Goal: Task Accomplishment & Management: Use online tool/utility

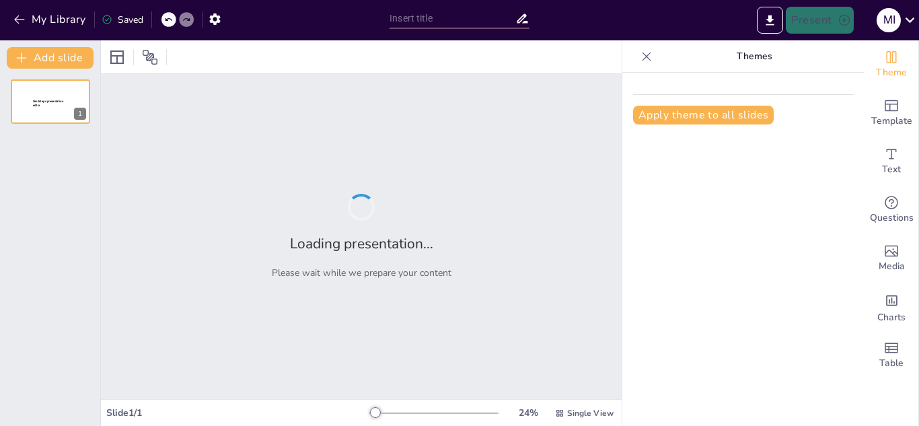
type input "La Entrevista como Herramienta Metodológica: Definición y Alcance"
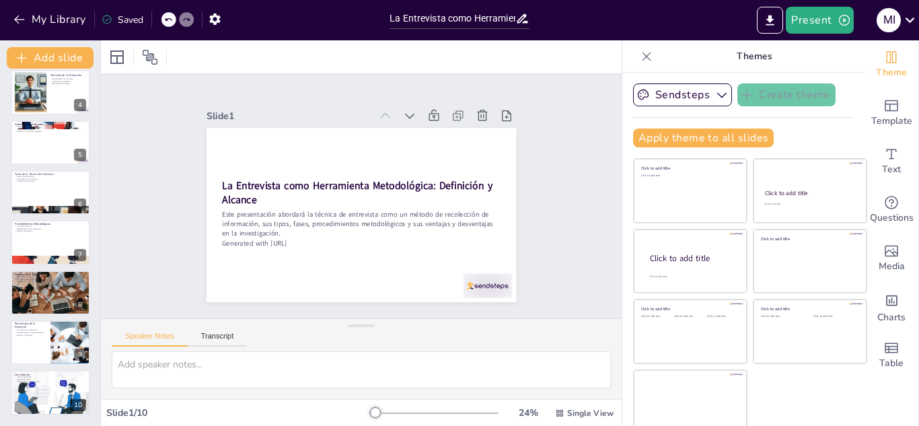
scroll to position [8, 0]
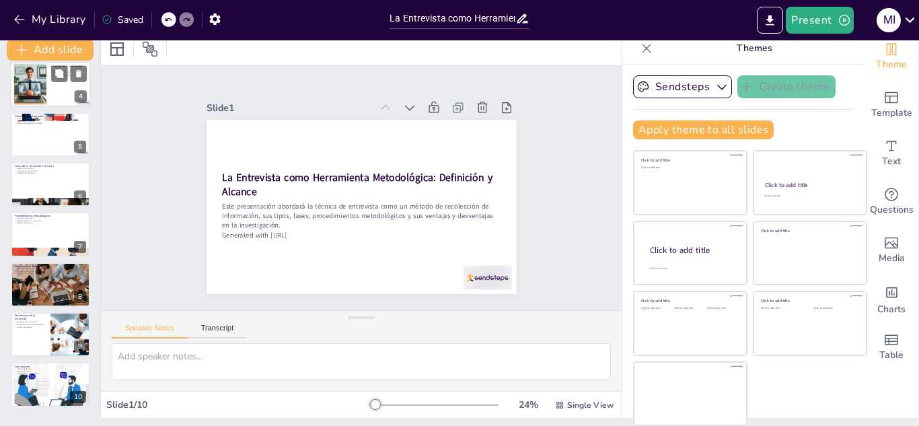
click at [40, 88] on div at bounding box center [29, 84] width 41 height 41
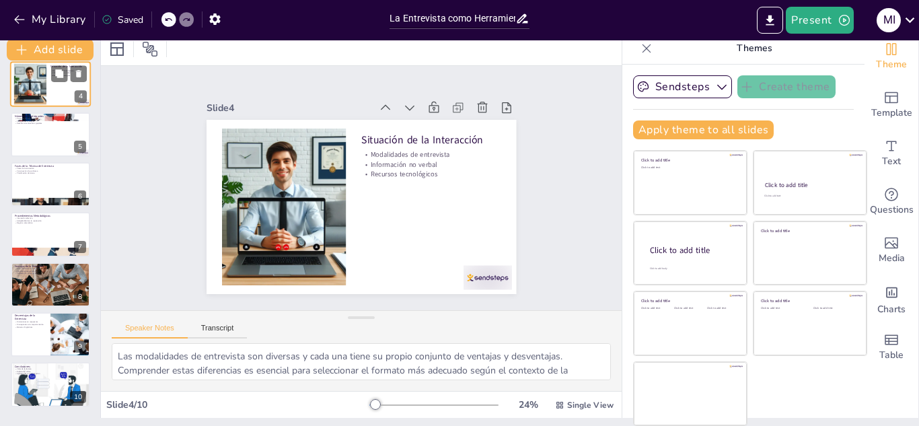
scroll to position [5, 0]
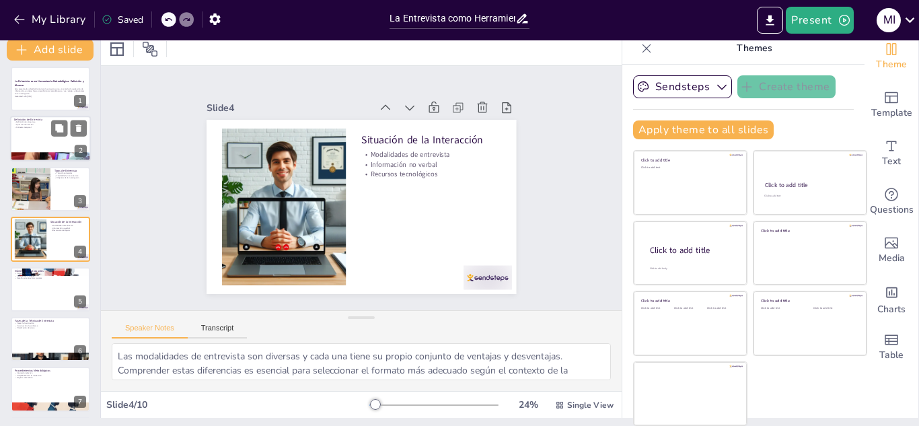
click at [43, 135] on div at bounding box center [50, 139] width 81 height 46
type textarea "Lo ipsumdolor si ametconsec ad elitseddoei temp incididu ut laboreetdol ma al e…"
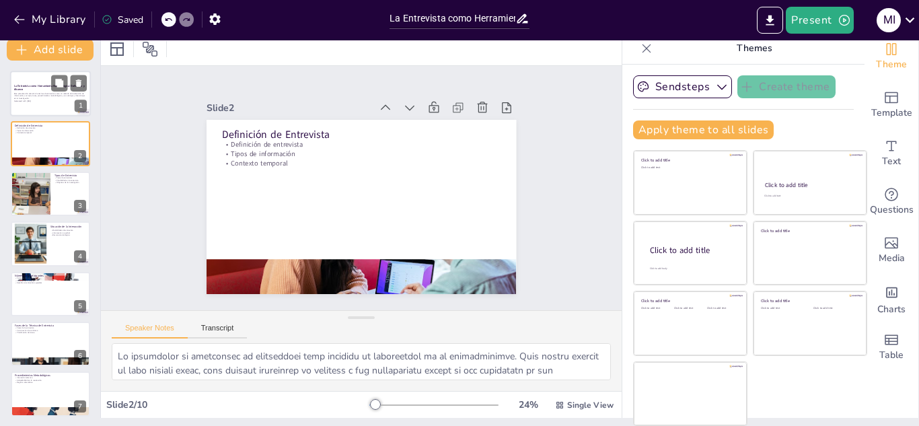
click at [46, 85] on strong "La Entrevista como Herramienta Metodológica: Definición y Alcance" at bounding box center [49, 87] width 71 height 7
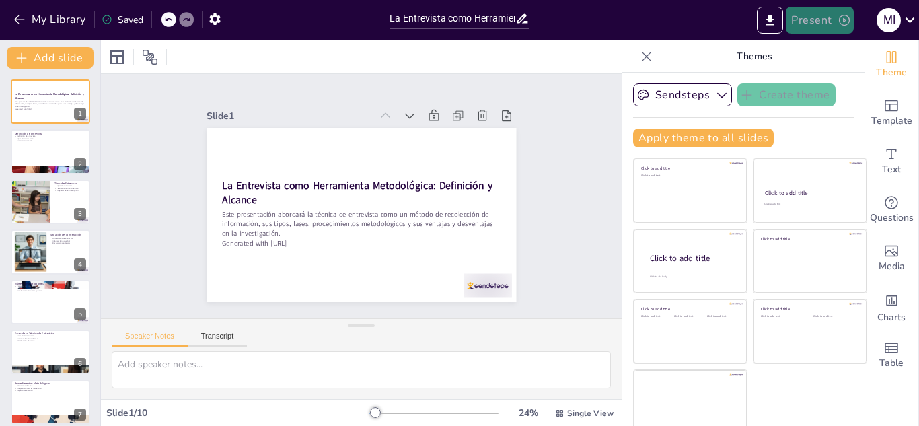
click at [845, 22] on icon "button" at bounding box center [844, 19] width 13 height 13
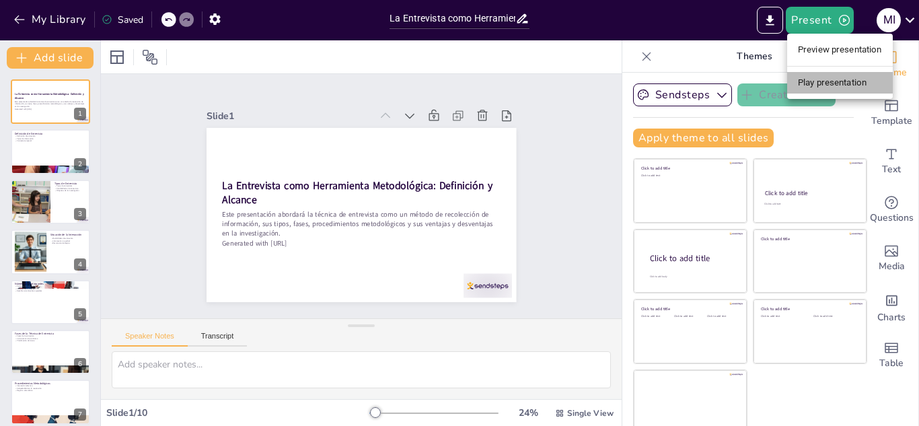
click at [833, 77] on li "Play presentation" at bounding box center [840, 83] width 106 height 22
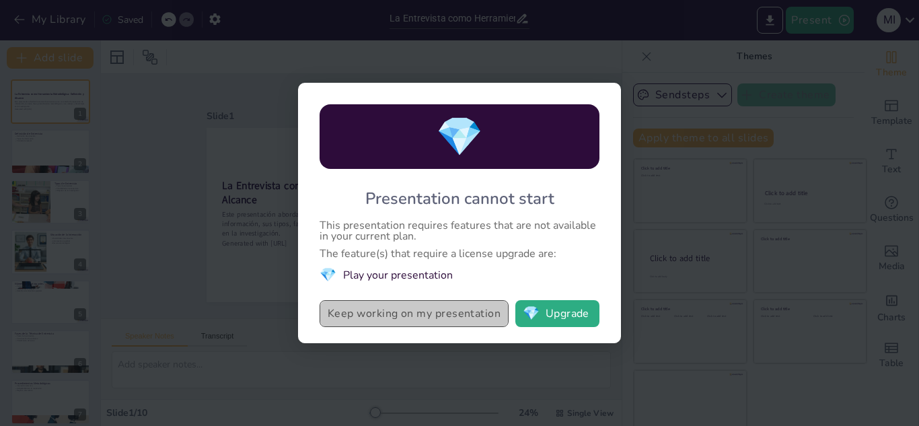
click at [405, 315] on button "Keep working on my presentation" at bounding box center [414, 313] width 189 height 27
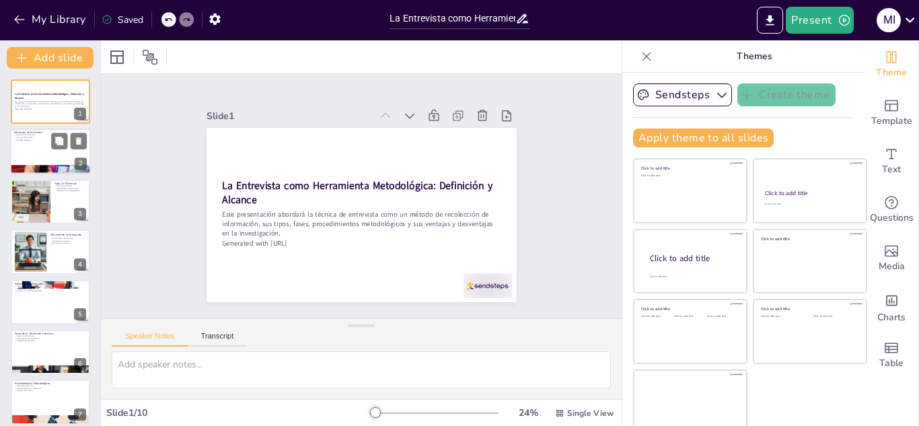
click at [40, 141] on p "Contexto temporal" at bounding box center [50, 140] width 73 height 3
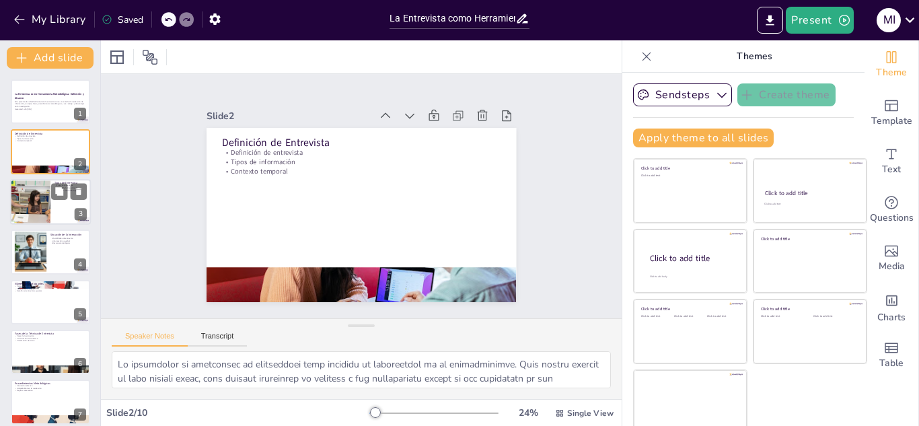
click at [40, 189] on div at bounding box center [30, 202] width 81 height 46
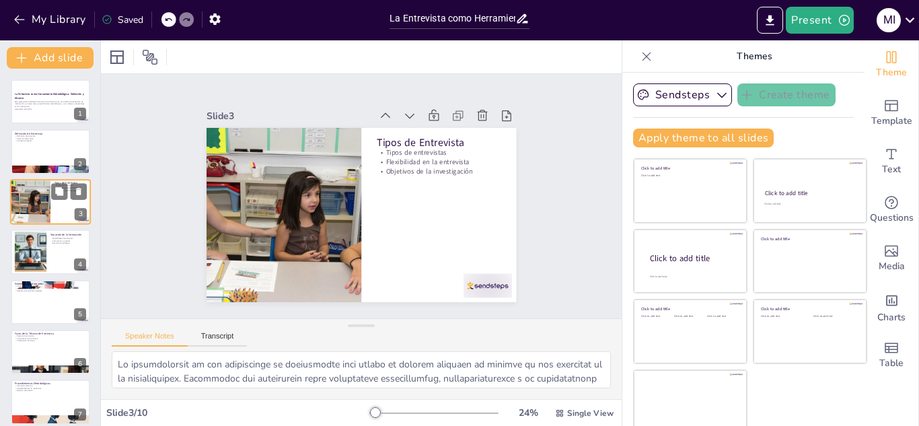
click at [40, 189] on div at bounding box center [30, 202] width 81 height 46
click at [24, 251] on div at bounding box center [29, 251] width 41 height 41
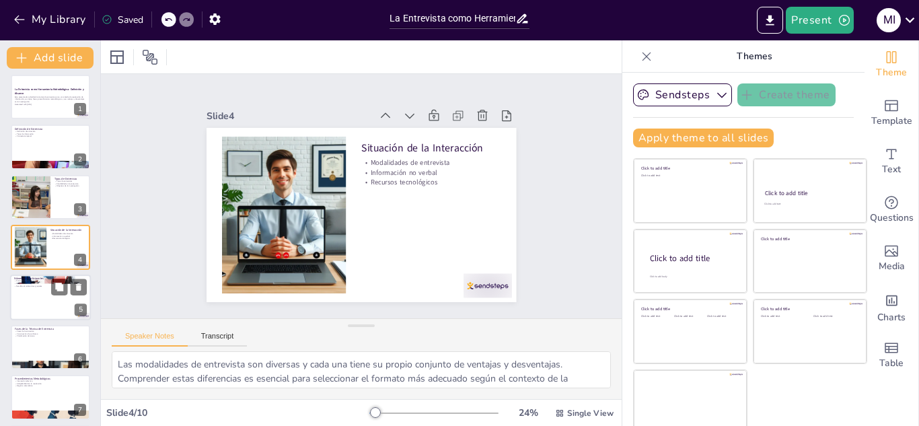
click at [34, 293] on div at bounding box center [50, 297] width 81 height 46
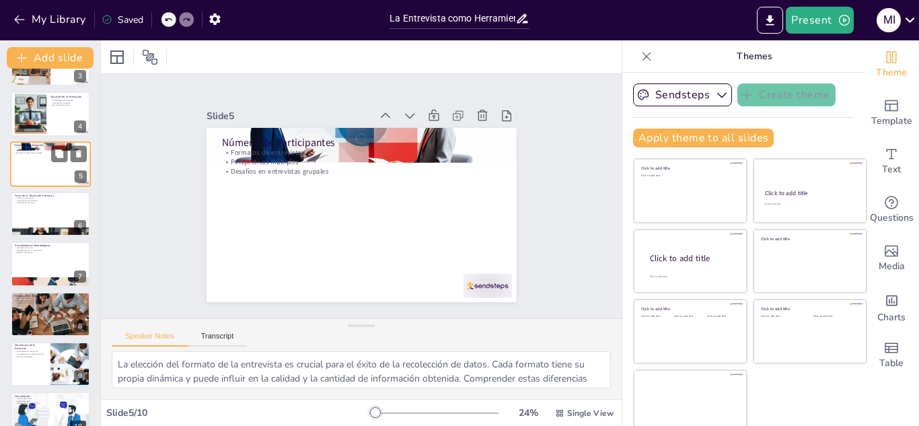
scroll to position [139, 0]
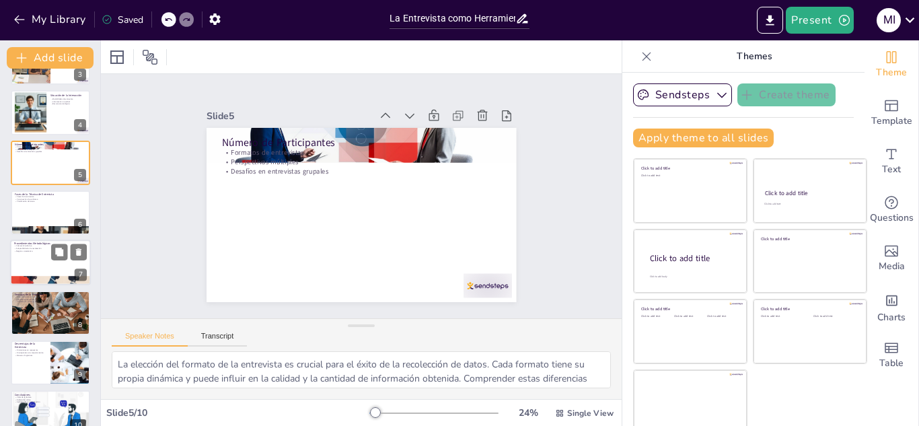
click at [31, 262] on div at bounding box center [50, 263] width 81 height 46
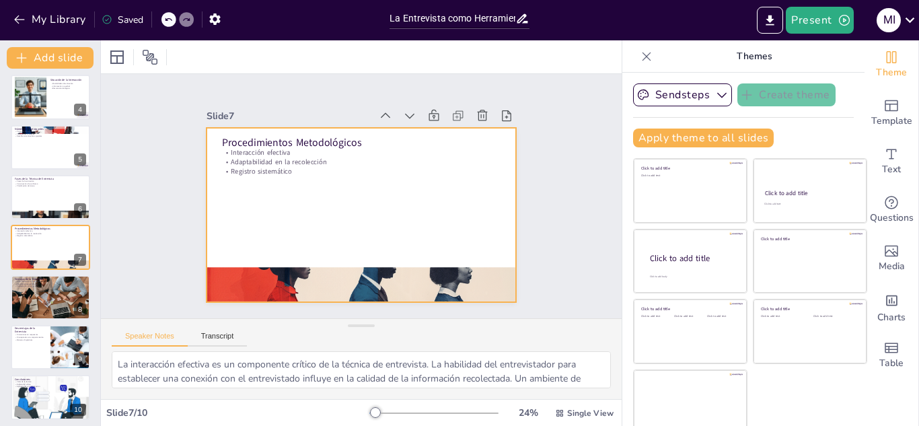
scroll to position [8, 0]
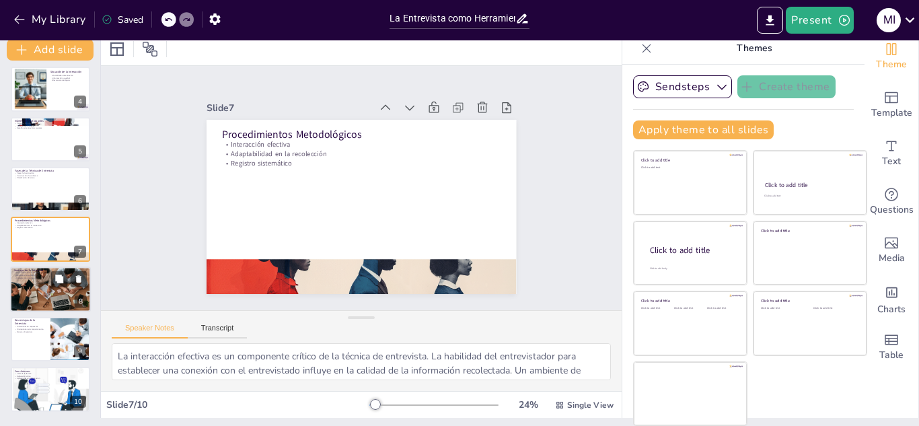
click at [44, 290] on div at bounding box center [50, 289] width 81 height 54
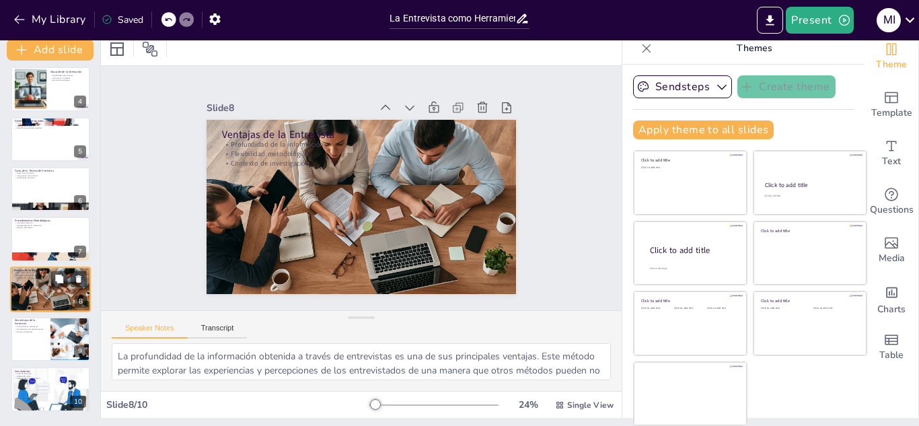
scroll to position [159, 0]
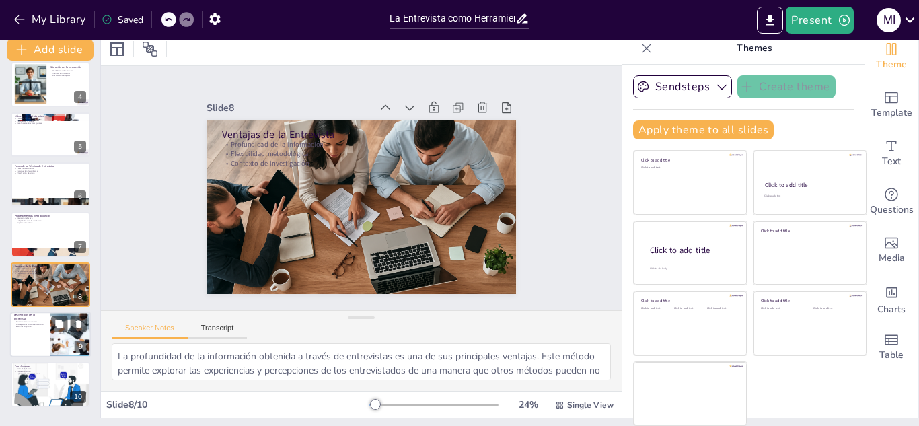
click at [42, 350] on div at bounding box center [50, 334] width 81 height 46
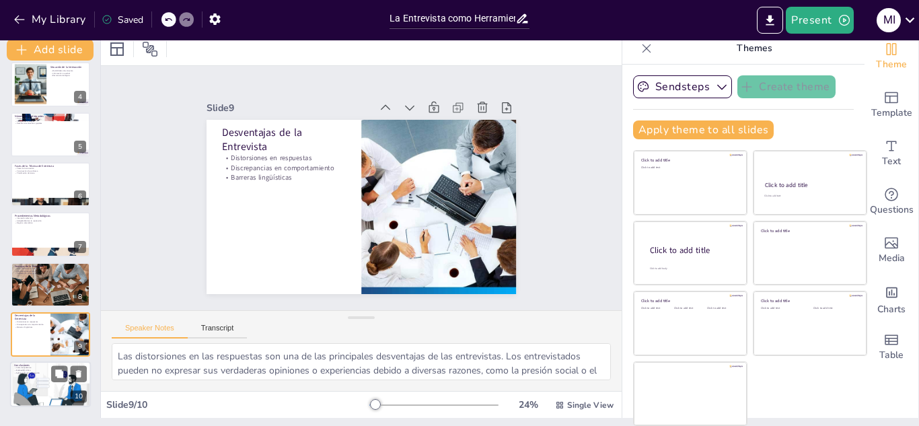
click at [42, 377] on div at bounding box center [50, 385] width 81 height 48
type textarea "El valor de la técnica de entrevista radica en su capacidad para proporcionar i…"
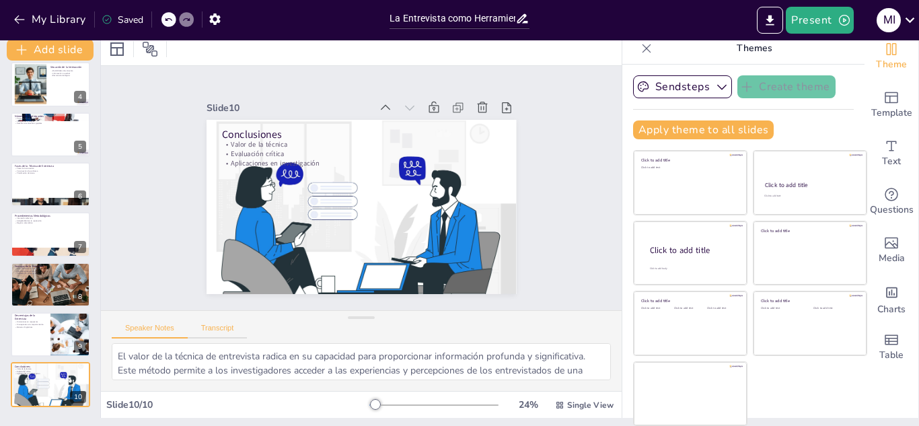
click at [210, 328] on button "Transcript" at bounding box center [218, 331] width 60 height 15
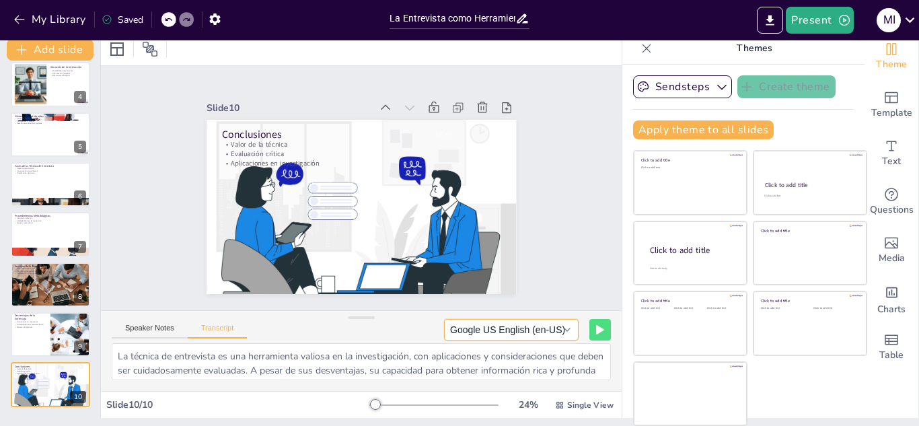
click at [547, 328] on button "Google US English (en-US)" at bounding box center [511, 330] width 135 height 22
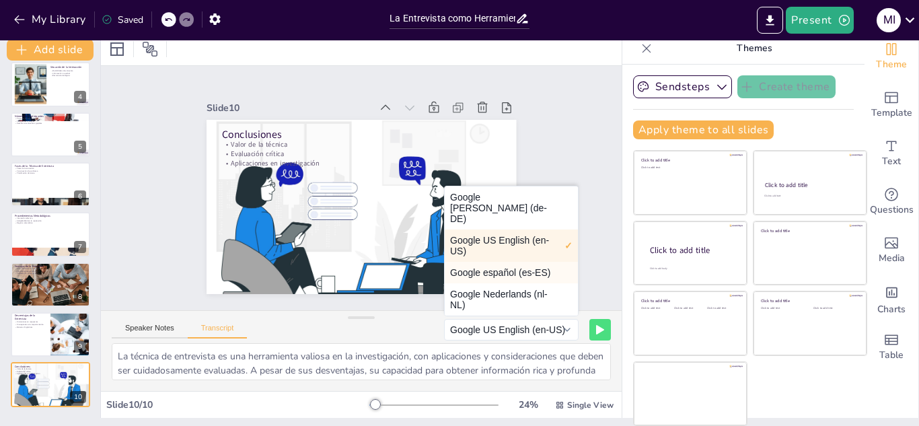
click at [490, 268] on button "Google español (es-ES)" at bounding box center [511, 273] width 133 height 22
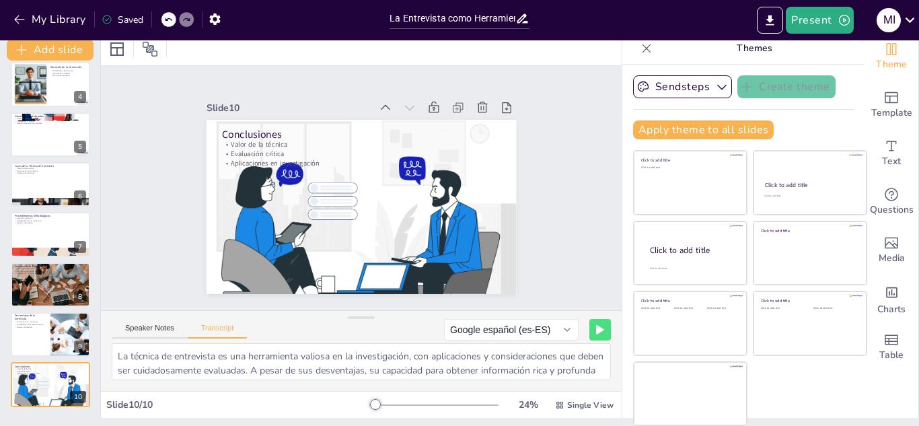
scroll to position [0, 0]
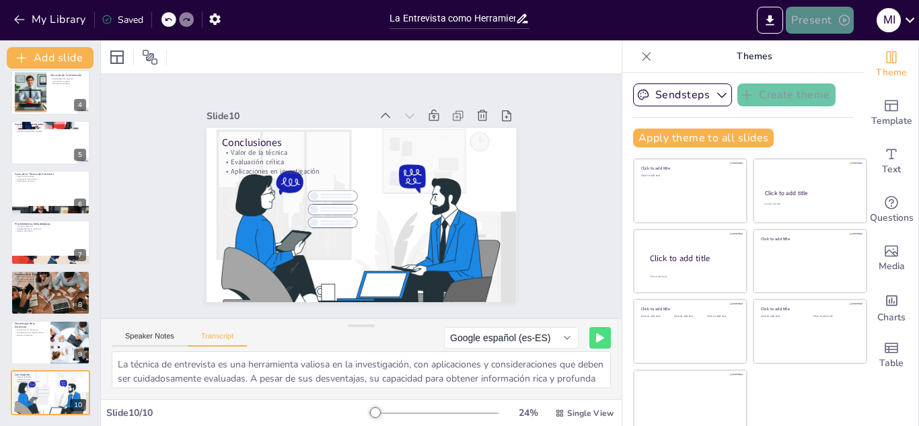
click at [844, 21] on icon "button" at bounding box center [844, 20] width 11 height 11
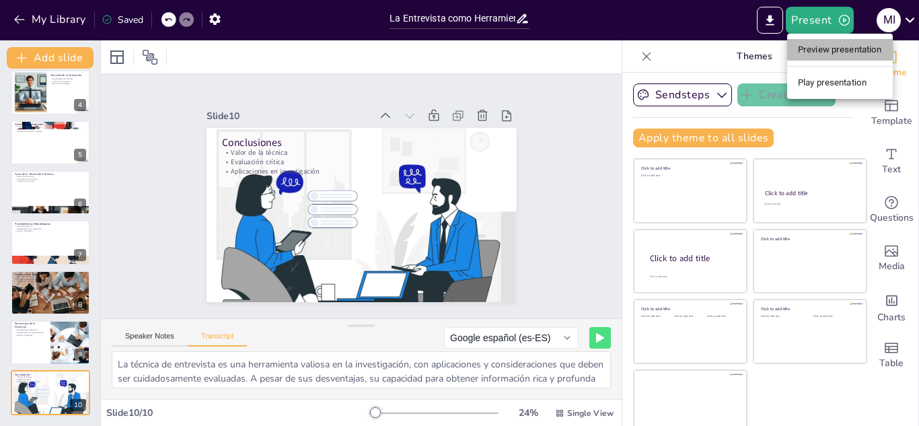
click at [852, 50] on li "Preview presentation" at bounding box center [840, 50] width 106 height 22
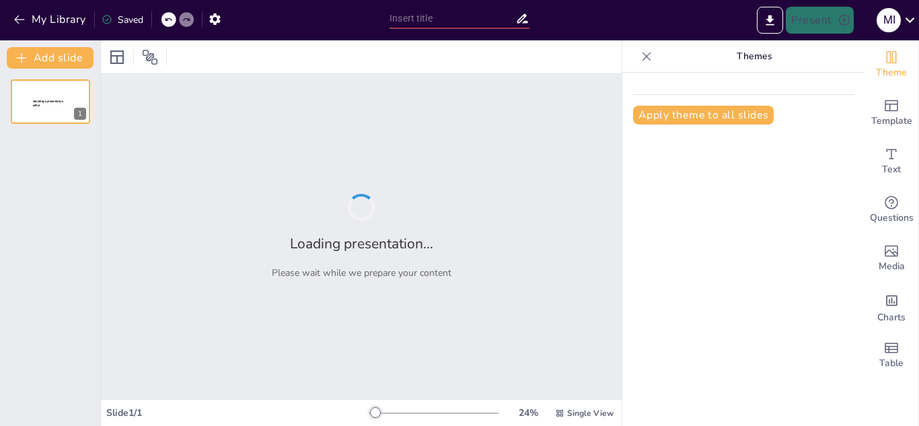
type input "La Entrevista como Herramienta Metodológica: Definición y Alcance"
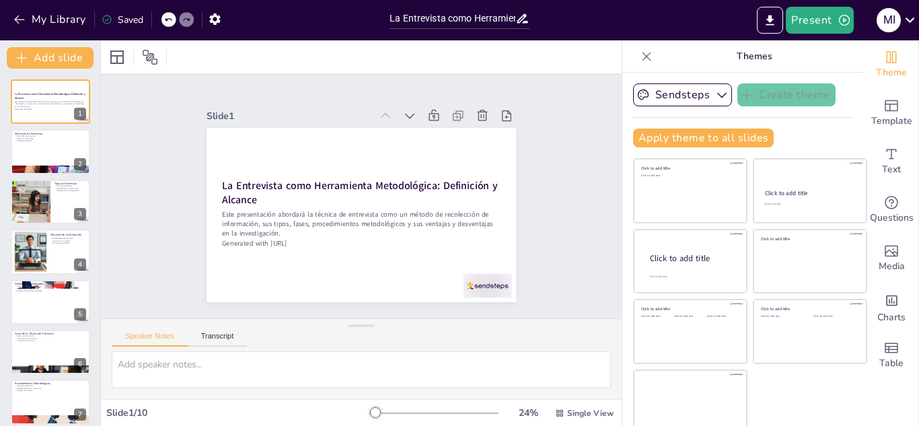
click at [777, 46] on p "Themes" at bounding box center [754, 56] width 194 height 32
click at [821, 17] on button "Present" at bounding box center [819, 20] width 67 height 27
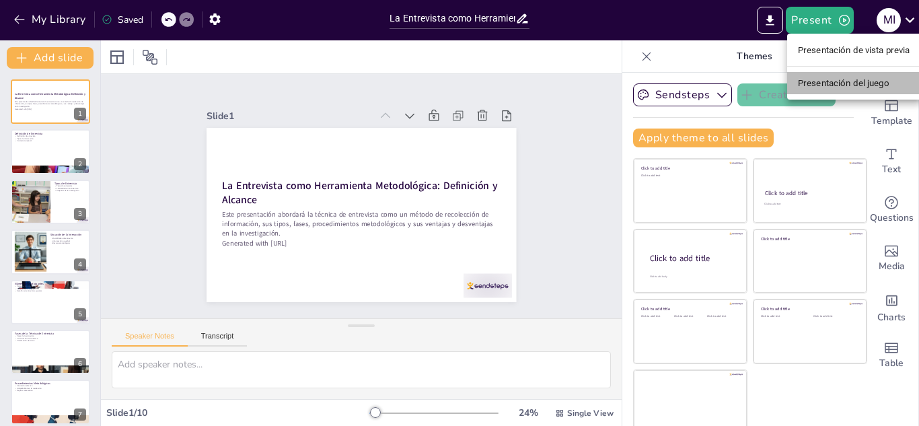
click at [825, 83] on font "Presentación del juego" at bounding box center [843, 83] width 91 height 10
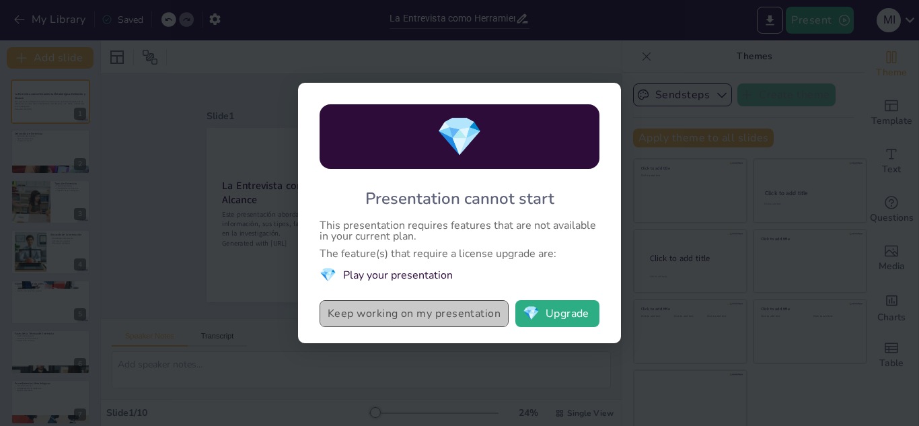
click at [443, 318] on button "Keep working on my presentation" at bounding box center [414, 313] width 189 height 27
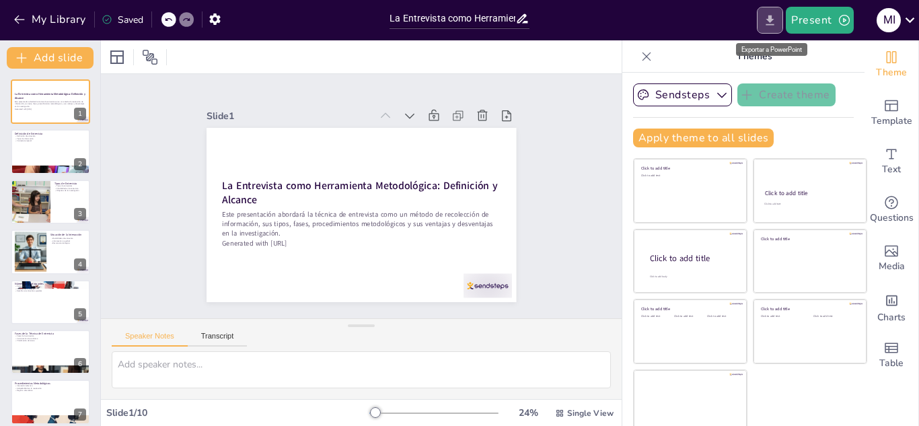
click at [772, 18] on icon "Export to PowerPoint" at bounding box center [770, 20] width 8 height 10
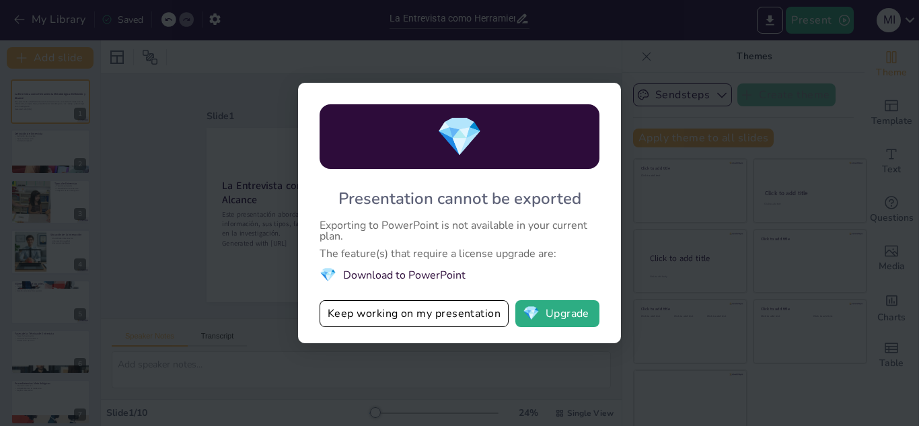
click at [392, 277] on li "💎 Download to PowerPoint" at bounding box center [460, 275] width 280 height 18
click at [403, 311] on button "Keep working on my presentation" at bounding box center [414, 313] width 189 height 27
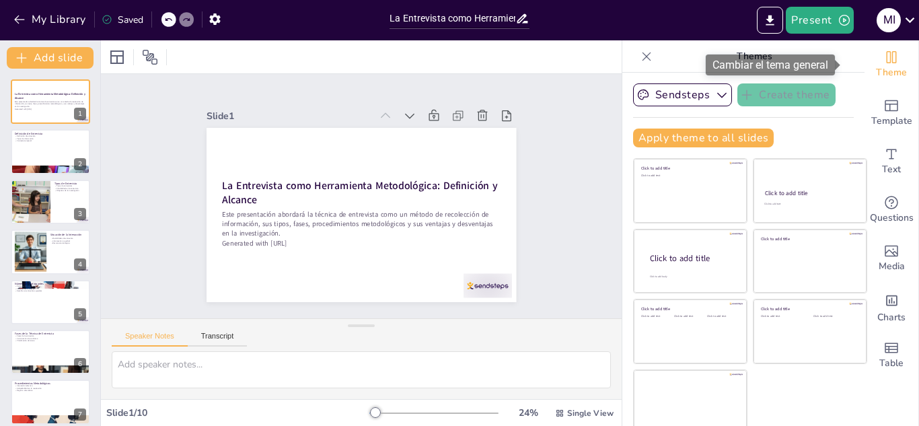
scroll to position [8, 0]
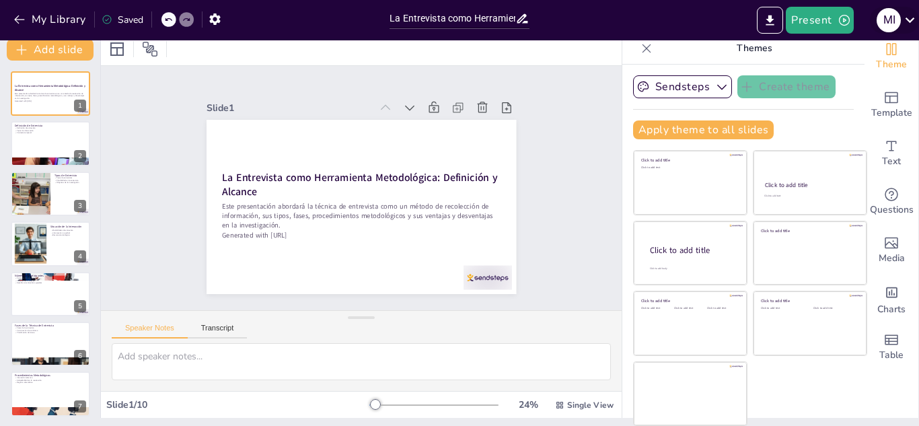
click at [912, 18] on icon at bounding box center [910, 20] width 18 height 18
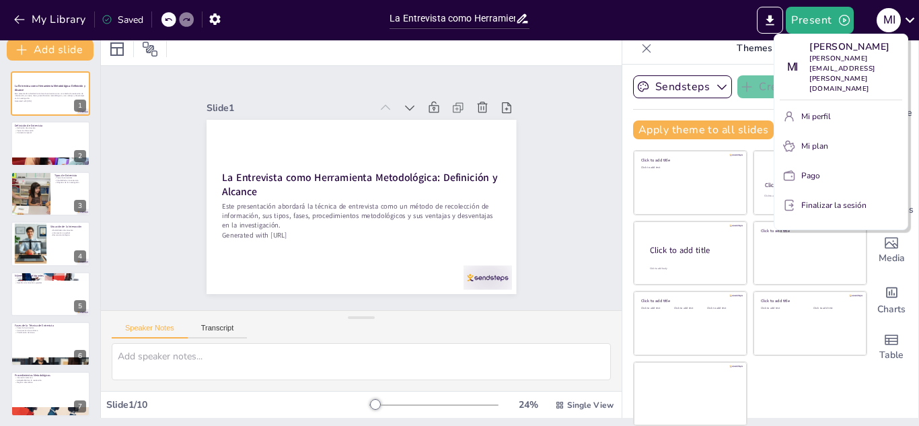
click at [745, 48] on div at bounding box center [459, 213] width 919 height 426
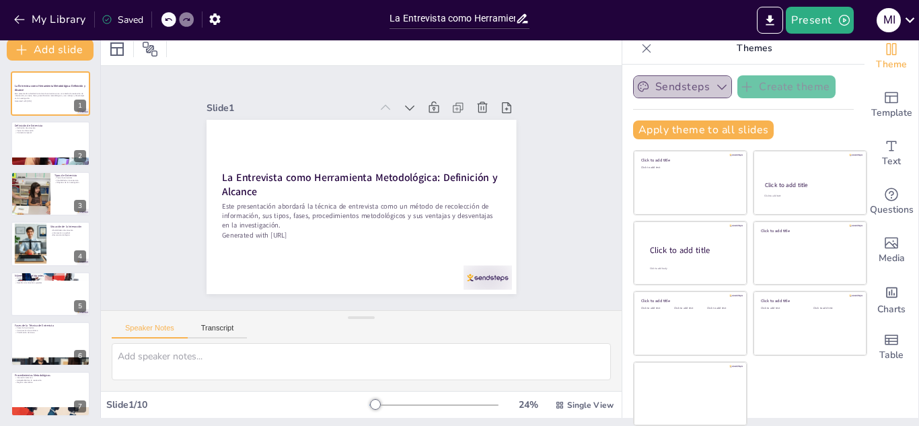
click at [717, 88] on icon "button" at bounding box center [721, 87] width 9 height 5
click at [835, 104] on div "Sendsteps Create theme Apply theme to all slides Click to add title Click to ad…" at bounding box center [743, 241] width 242 height 353
click at [217, 326] on button "Transcript" at bounding box center [218, 331] width 60 height 15
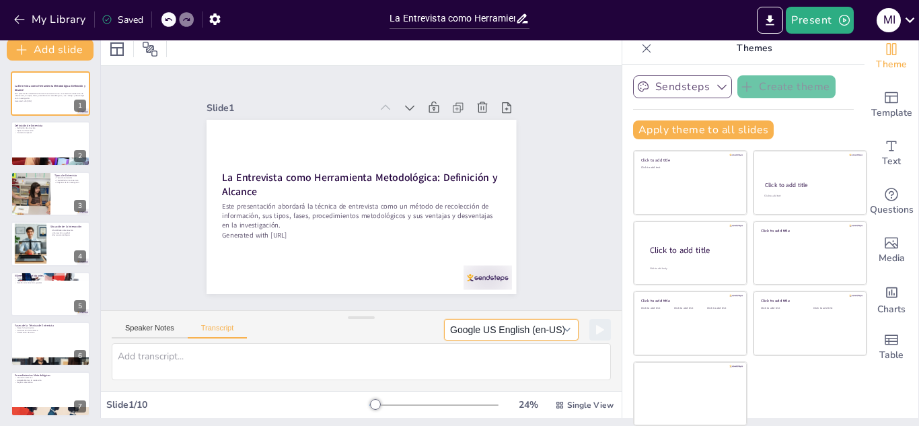
click at [550, 330] on button "Google US English (en-US)" at bounding box center [511, 330] width 135 height 22
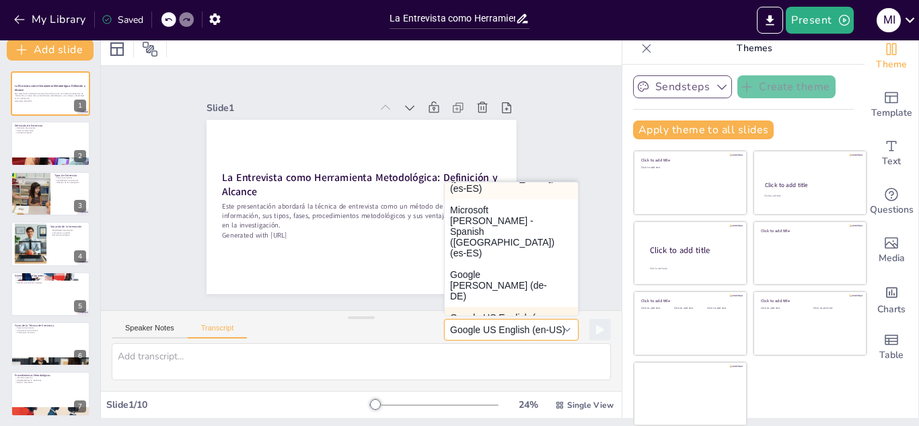
scroll to position [125, 0]
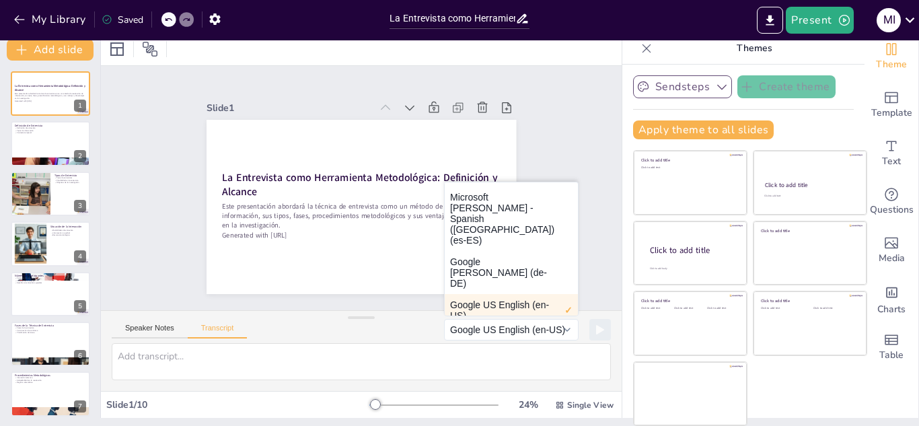
click at [470, 326] on button "Google español (es-ES)" at bounding box center [511, 337] width 133 height 22
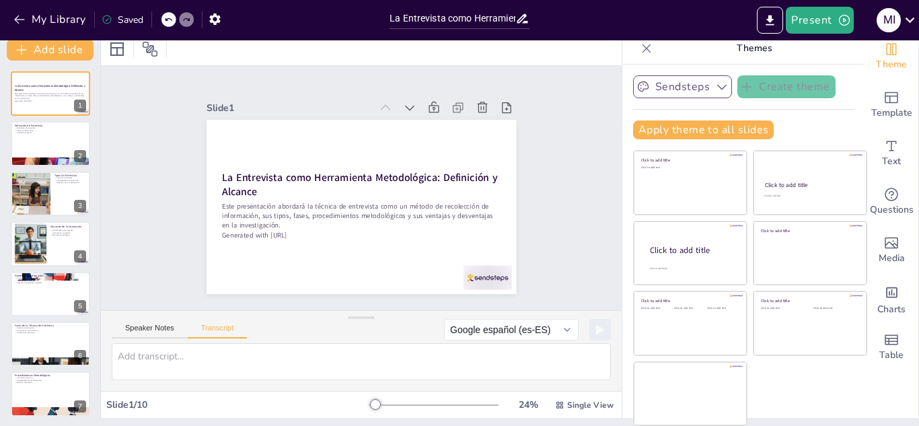
scroll to position [0, 0]
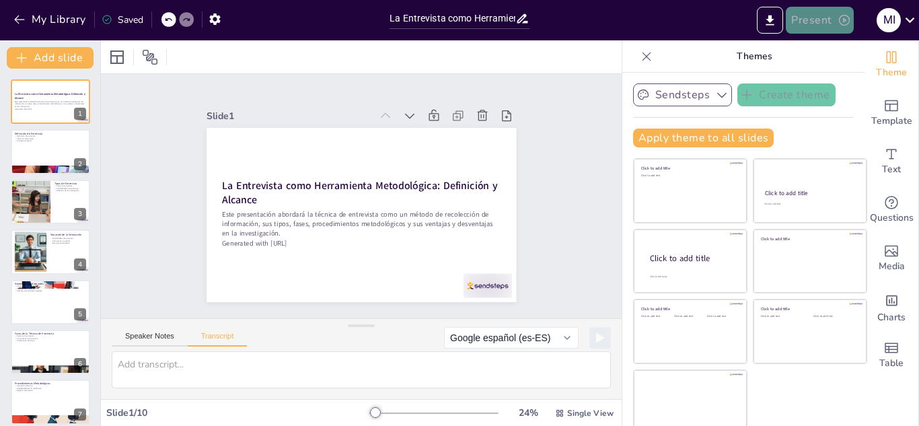
click at [809, 20] on button "Present" at bounding box center [819, 20] width 67 height 27
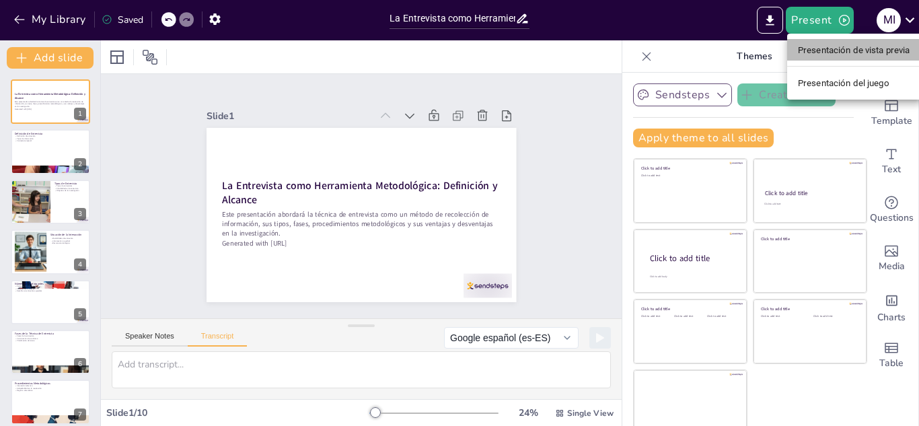
click at [815, 52] on font "Presentación de vista previa" at bounding box center [854, 50] width 112 height 10
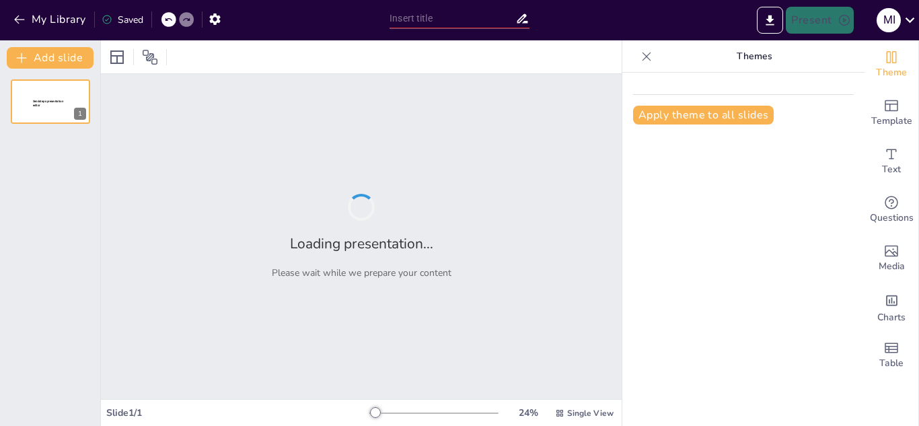
type input "La Entrevista como Herramienta Metodológica: Definición y Alcance"
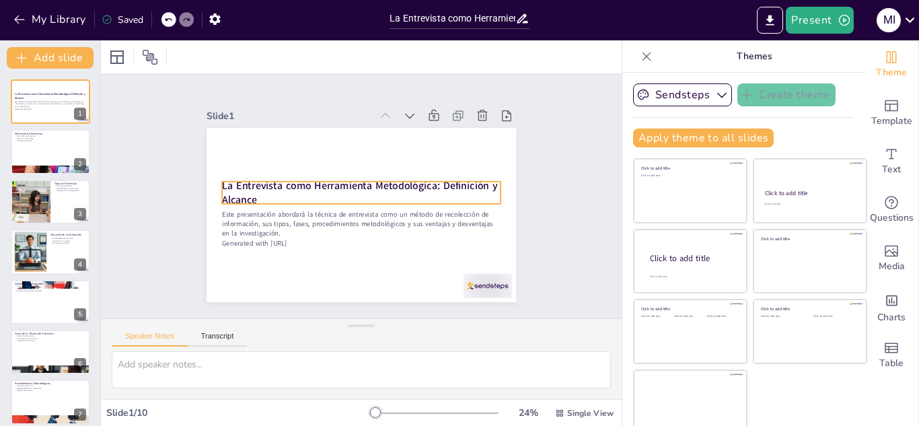
scroll to position [8, 0]
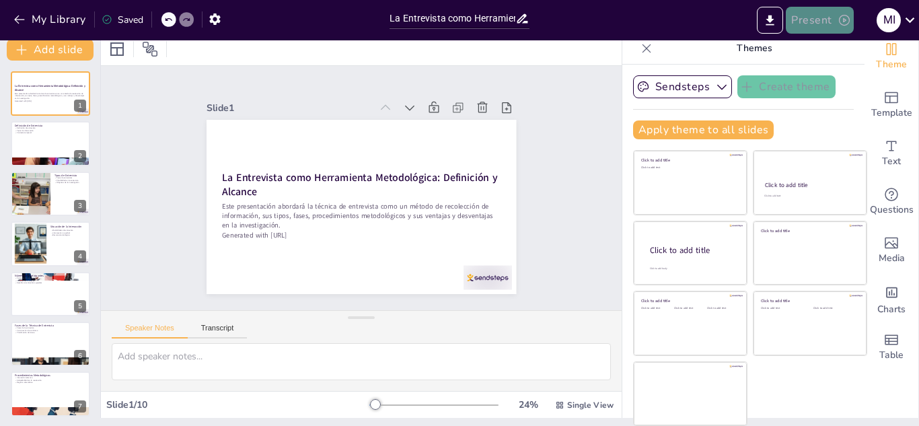
click at [825, 15] on button "Present" at bounding box center [819, 20] width 67 height 27
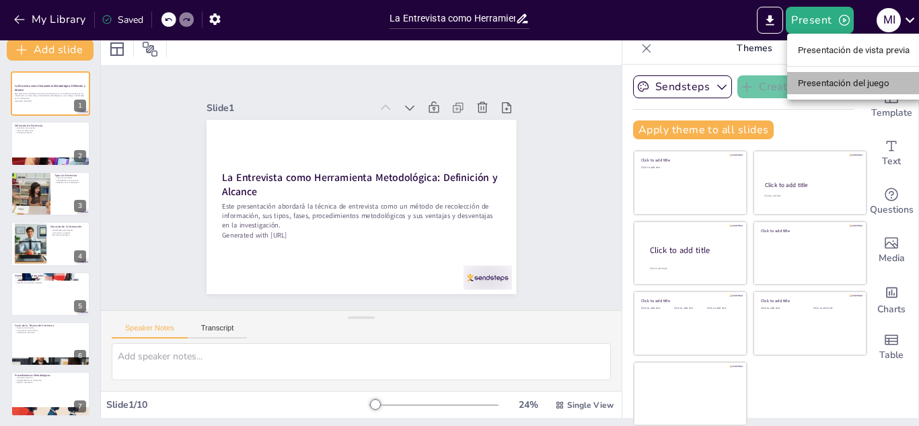
click at [833, 90] on li "Presentación del juego" at bounding box center [854, 83] width 134 height 22
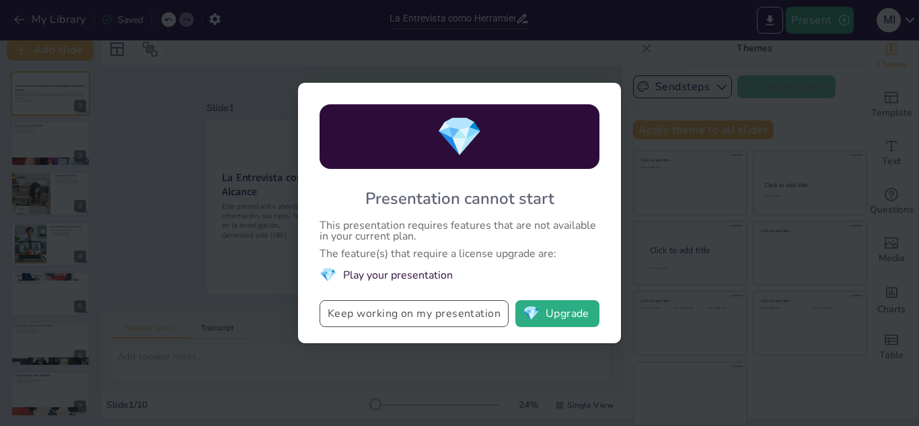
click at [422, 314] on button "Keep working on my presentation" at bounding box center [414, 313] width 189 height 27
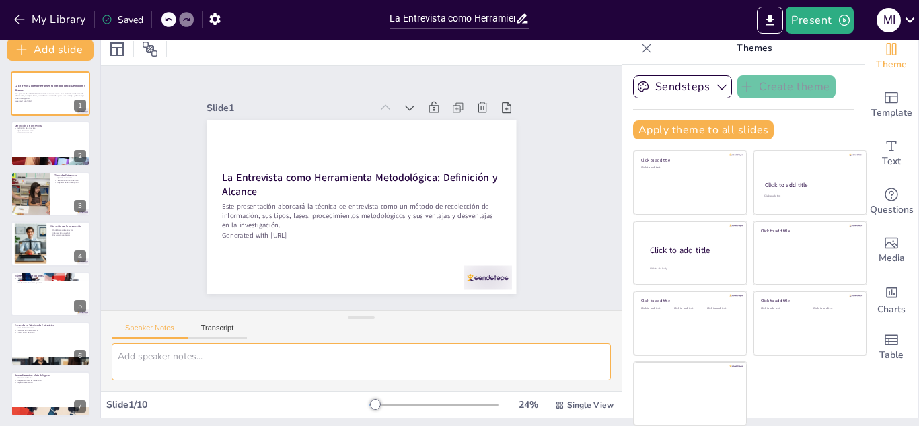
click at [180, 357] on textarea at bounding box center [361, 361] width 499 height 37
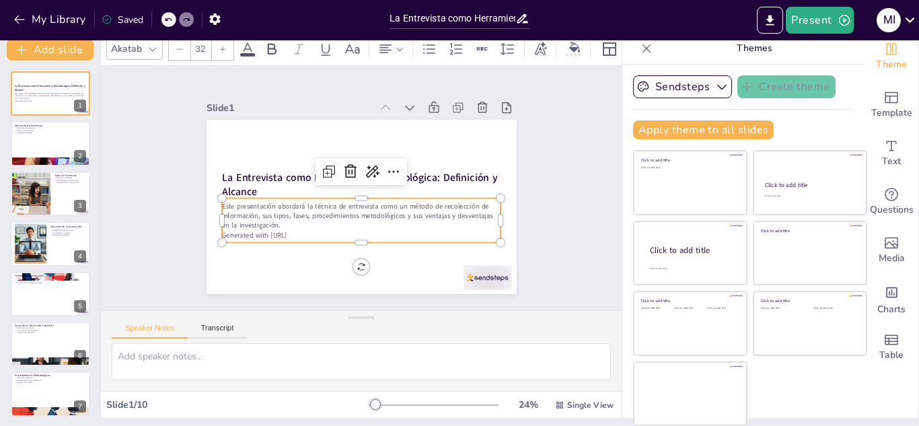
click at [307, 210] on p "Este presentación abordará la técnica de entrevista como un método de recolecci…" at bounding box center [355, 215] width 278 height 86
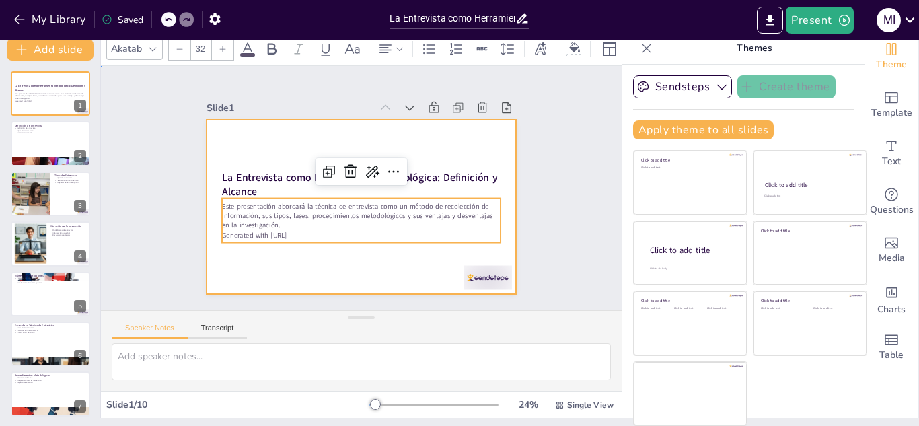
click at [441, 156] on div at bounding box center [359, 207] width 326 height 206
